Goal: Task Accomplishment & Management: Use online tool/utility

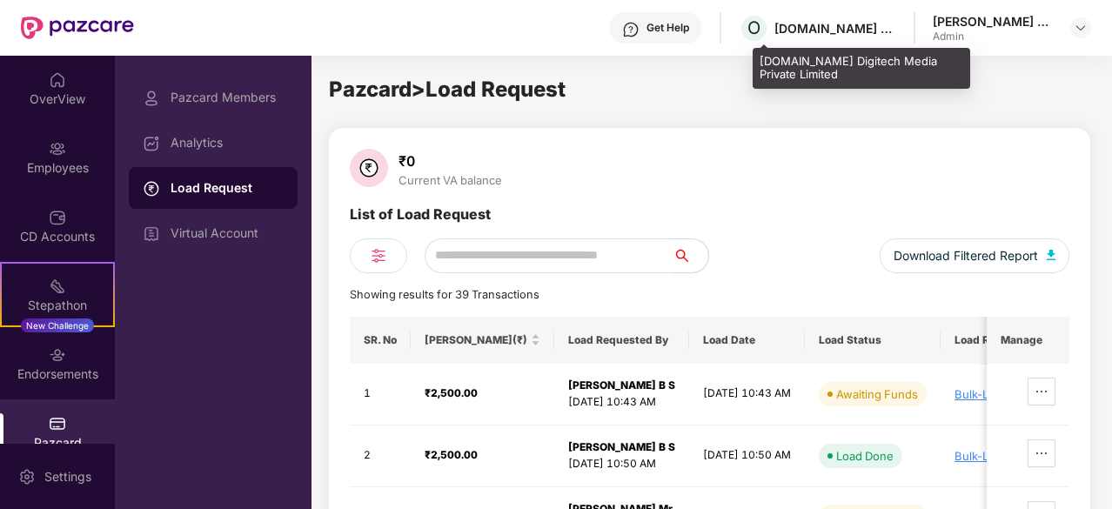
click at [833, 29] on div "[DOMAIN_NAME] Digitech Media Private Limited" at bounding box center [836, 28] width 122 height 17
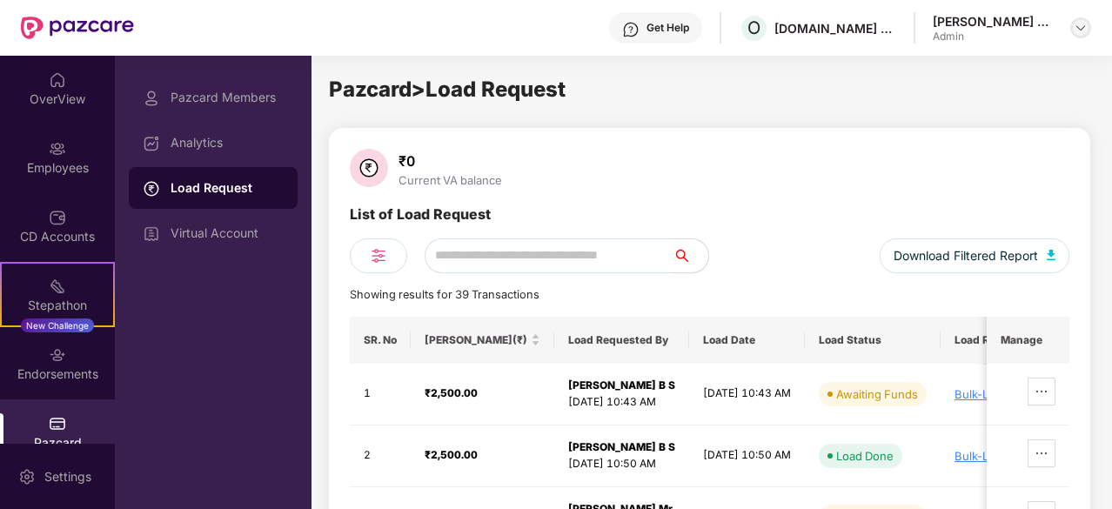
click at [1081, 28] on img at bounding box center [1081, 28] width 14 height 14
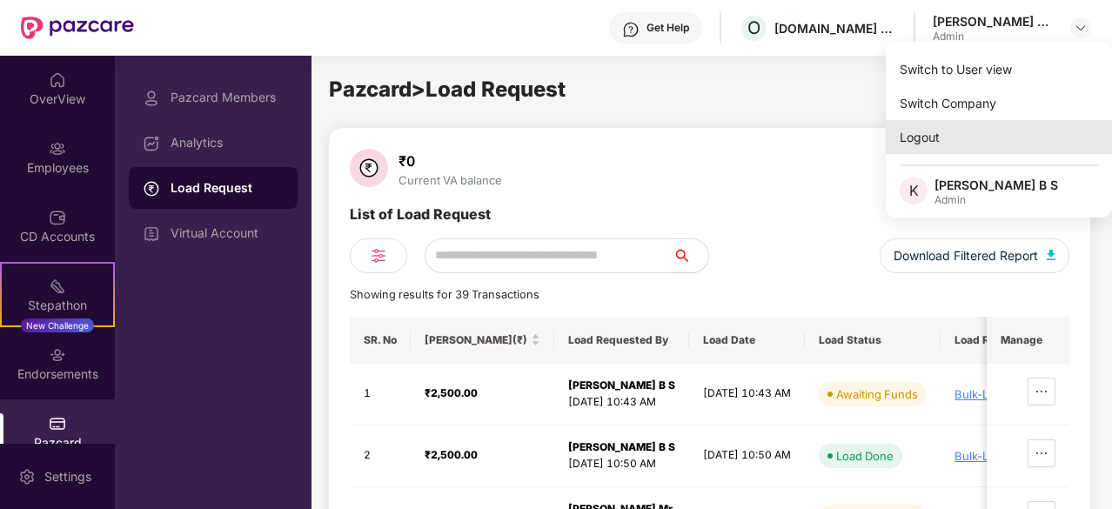
click at [923, 142] on div "Logout" at bounding box center [999, 137] width 226 height 34
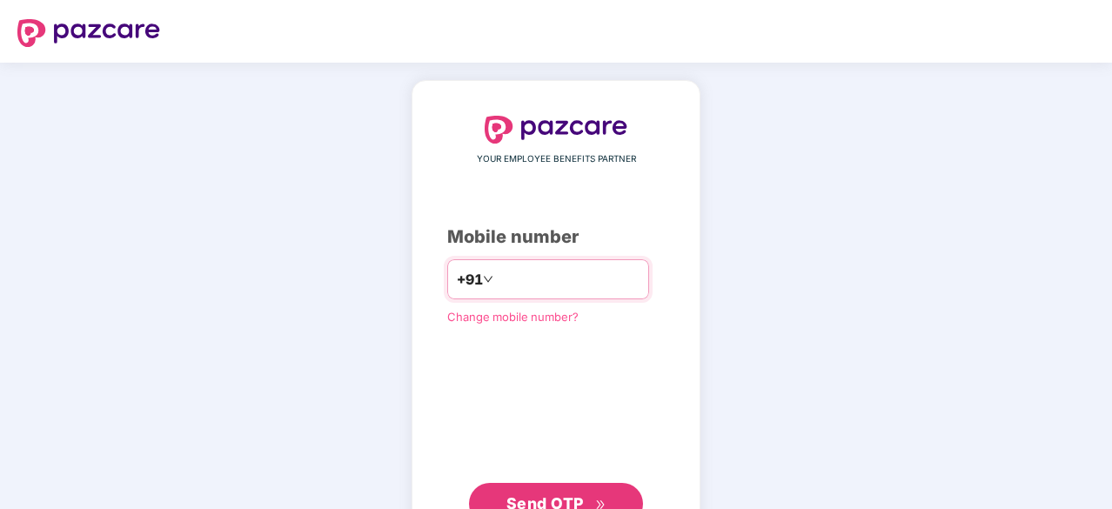
click at [606, 263] on div "+91" at bounding box center [548, 279] width 202 height 40
click at [573, 280] on input "number" at bounding box center [568, 279] width 143 height 28
type input "**********"
click at [566, 486] on button "Send OTP" at bounding box center [556, 504] width 174 height 42
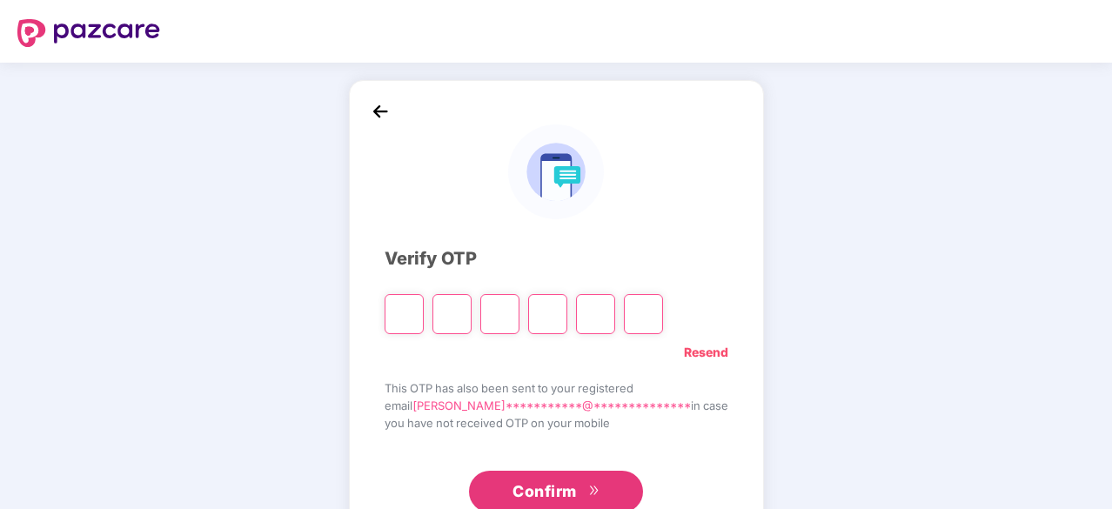
type input "*"
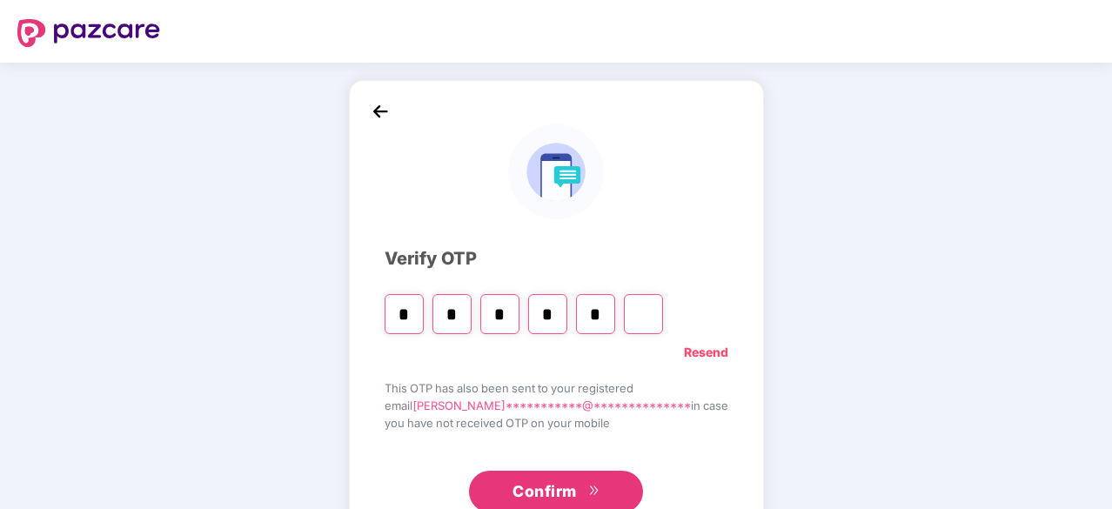
type input "*"
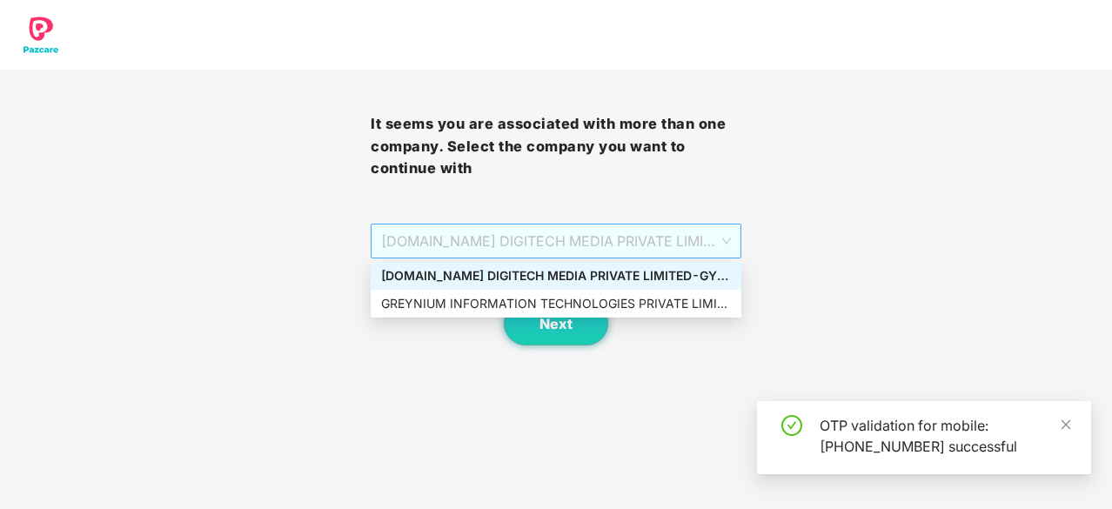
click at [602, 241] on span "[DOMAIN_NAME] DIGITECH MEDIA PRIVATE LIMITED - GY1926 - ADMIN" at bounding box center [556, 241] width 350 height 33
click at [561, 307] on div "GREYNIUM INFORMATION TECHNOLOGIES PRIVATE LIMITED - GY1926 - ADMIN" at bounding box center [556, 303] width 350 height 19
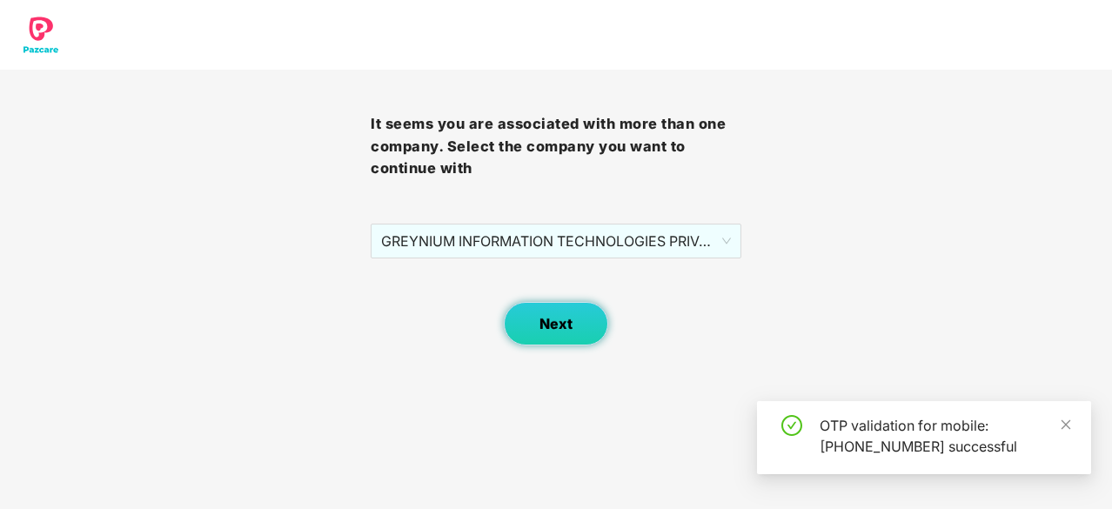
click at [560, 328] on span "Next" at bounding box center [556, 324] width 33 height 17
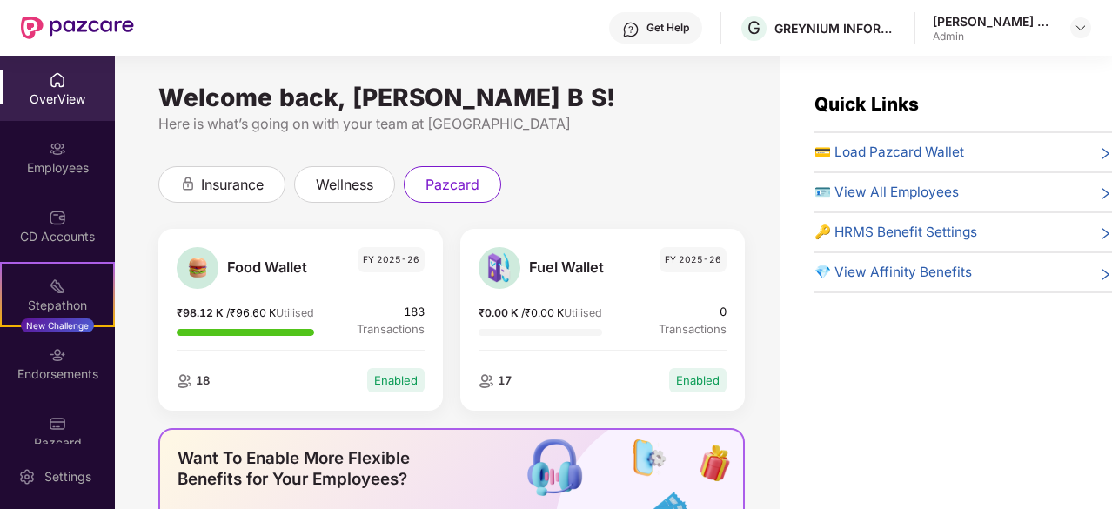
click at [932, 150] on span "💳 Load Pazcard Wallet" at bounding box center [890, 152] width 150 height 21
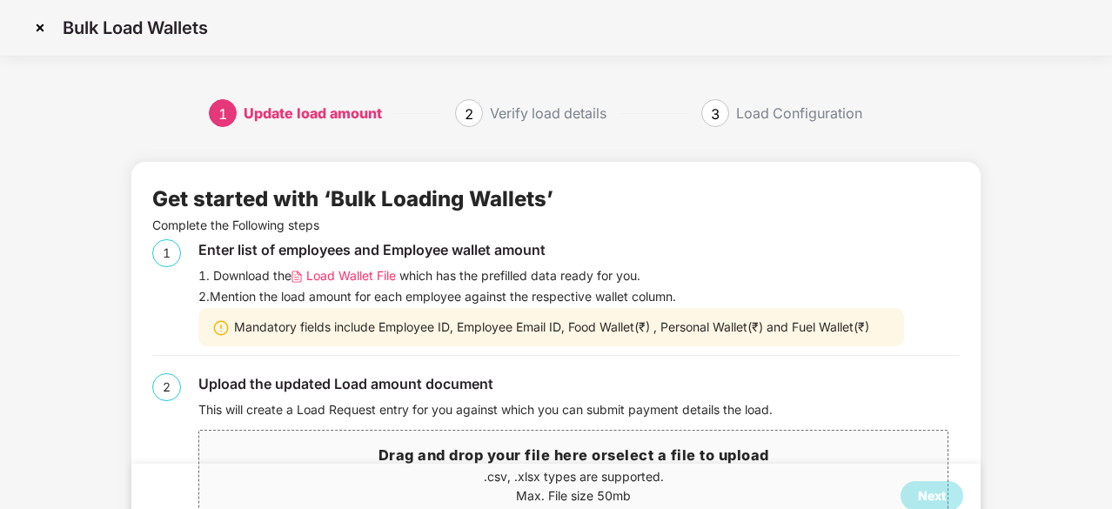
click at [357, 277] on span "Load Wallet File" at bounding box center [351, 275] width 90 height 19
click at [442, 455] on h3 "Drag and drop your file here or select a file to upload" at bounding box center [573, 456] width 749 height 23
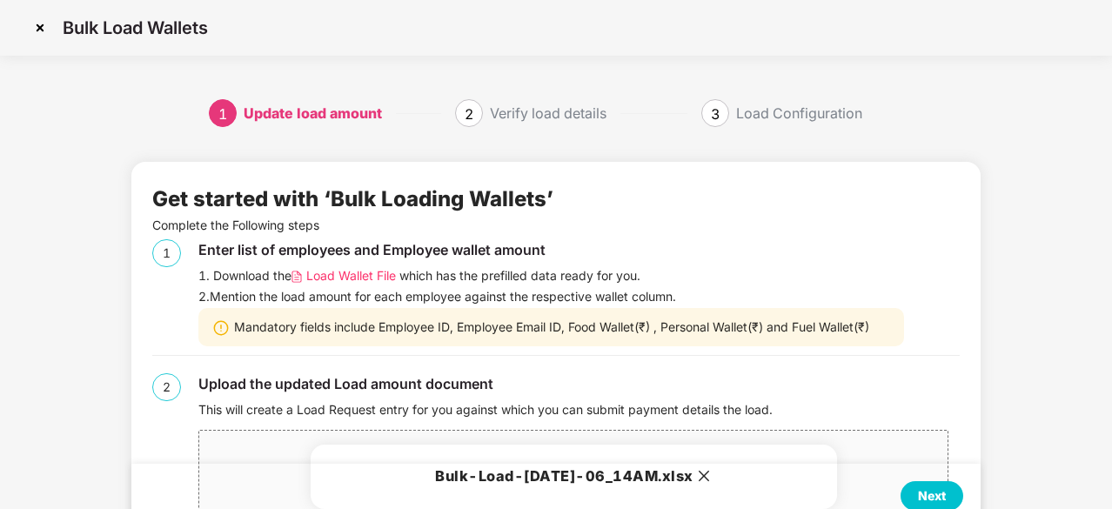
click at [925, 494] on div "Next" at bounding box center [932, 496] width 28 height 19
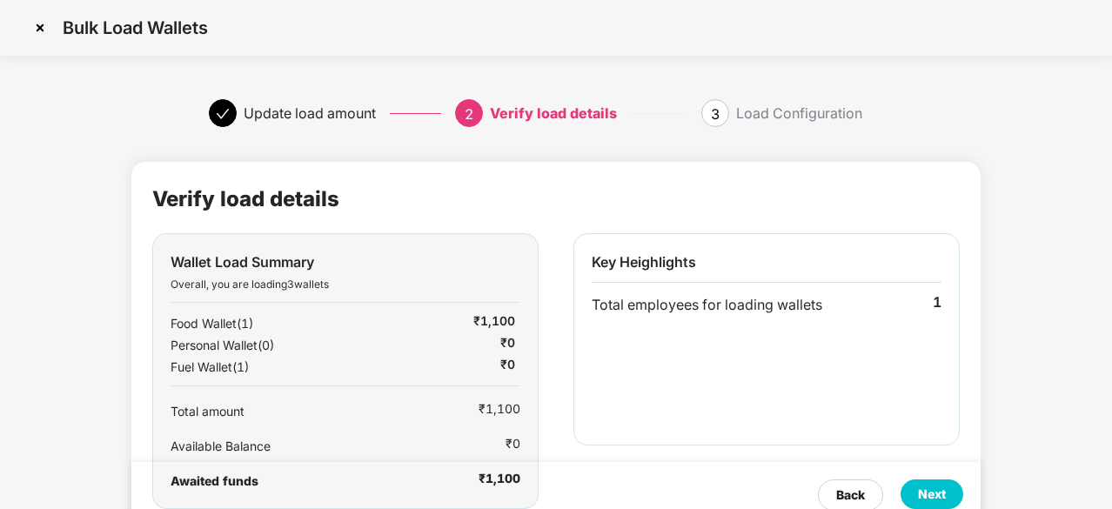
click at [934, 491] on div "Next" at bounding box center [932, 494] width 28 height 19
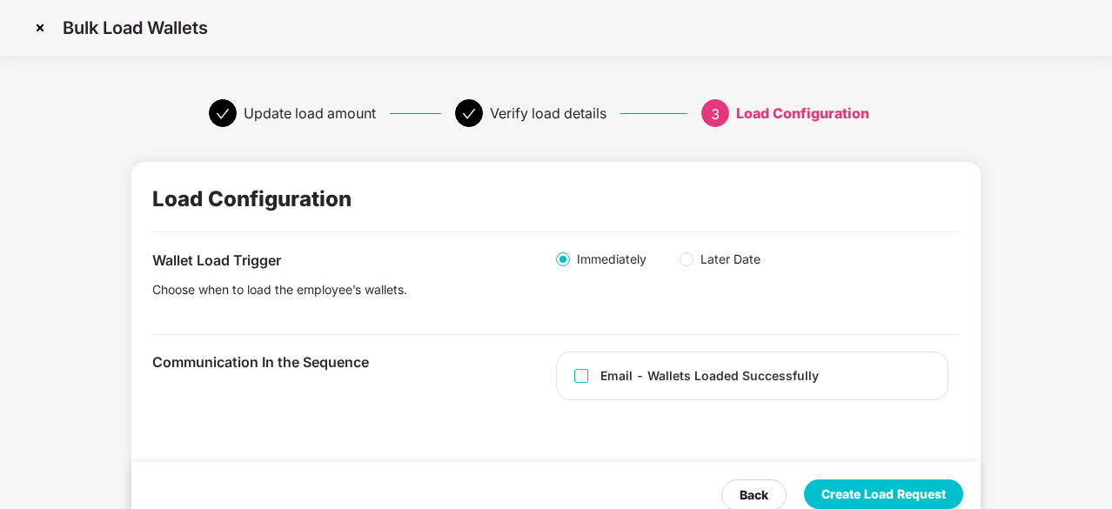
click at [883, 493] on div "Create Load Request" at bounding box center [884, 494] width 124 height 19
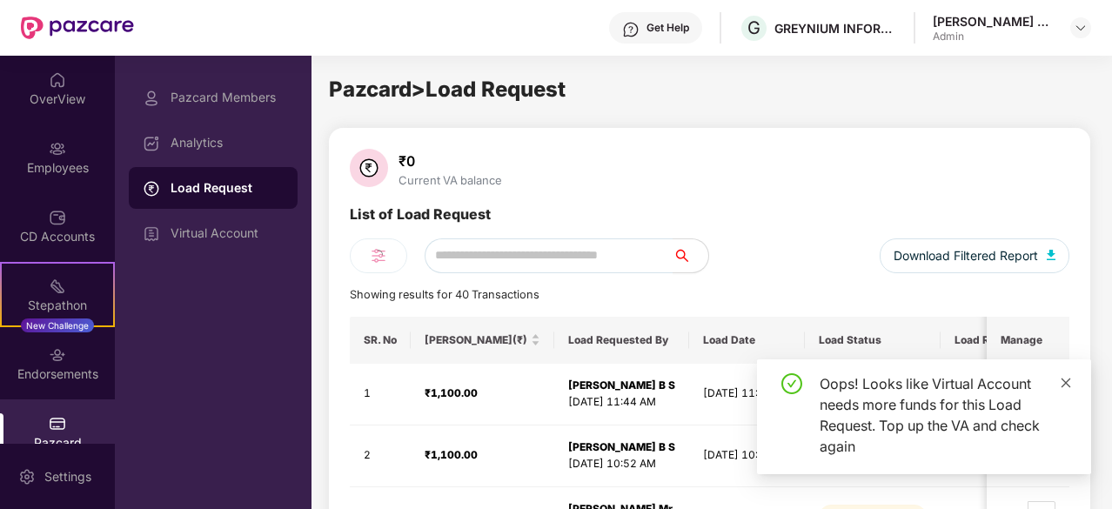
click at [1065, 380] on icon "close" at bounding box center [1066, 383] width 12 height 12
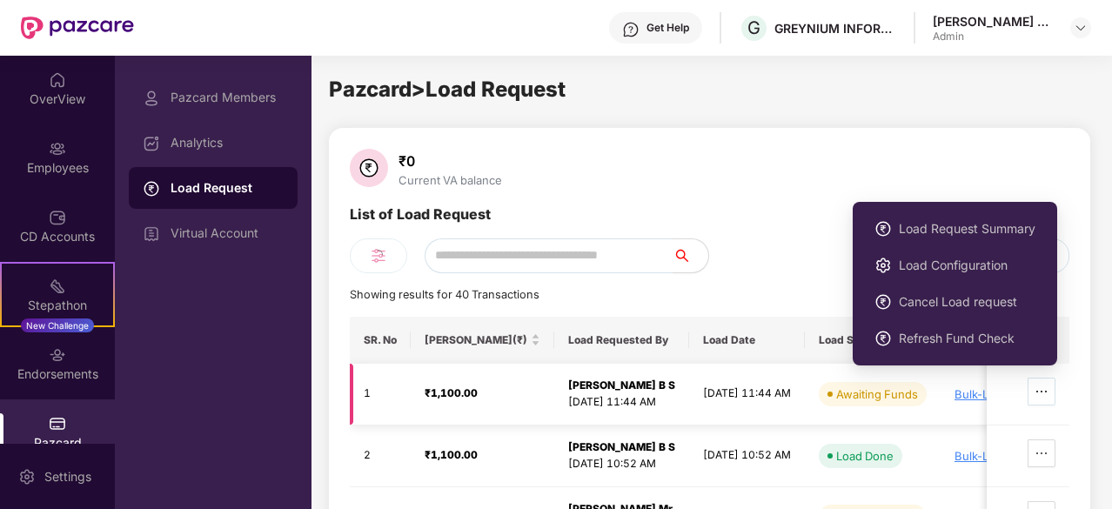
click at [1046, 387] on icon "ellipsis" at bounding box center [1042, 392] width 14 height 14
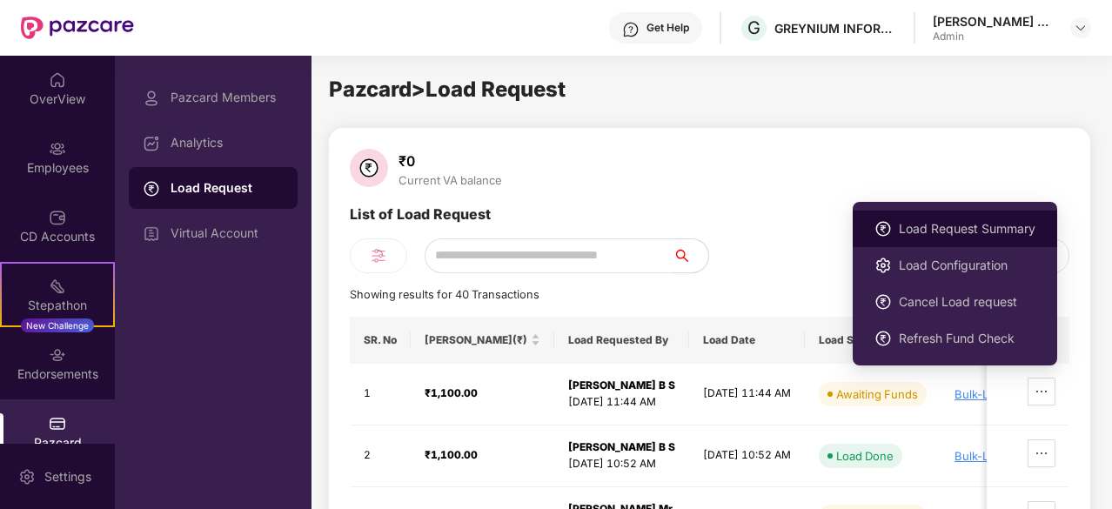
click at [967, 232] on span "Load Request Summary" at bounding box center [967, 228] width 137 height 19
